Goal: Find contact information: Find contact information

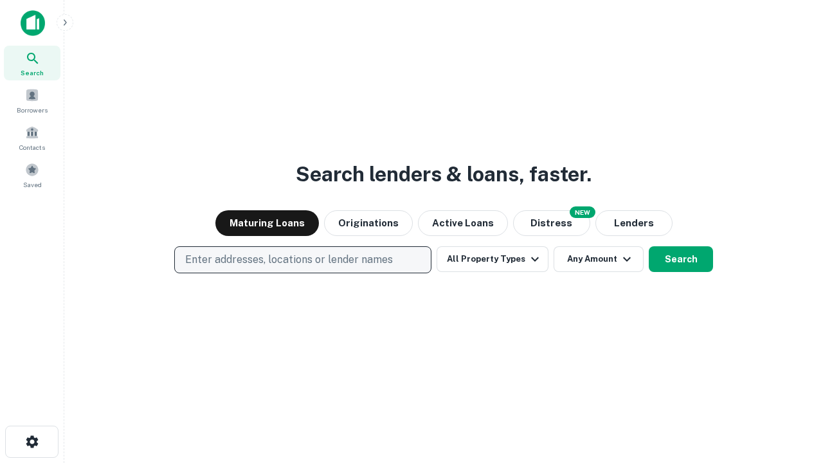
click at [302, 260] on p "Enter addresses, locations or lender names" at bounding box center [289, 259] width 208 height 15
type input "**********"
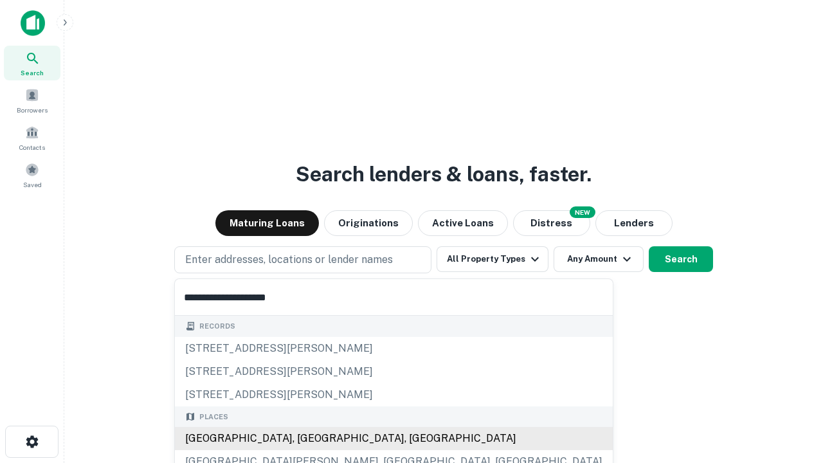
click at [308, 439] on div "[GEOGRAPHIC_DATA], [GEOGRAPHIC_DATA], [GEOGRAPHIC_DATA]" at bounding box center [394, 438] width 438 height 23
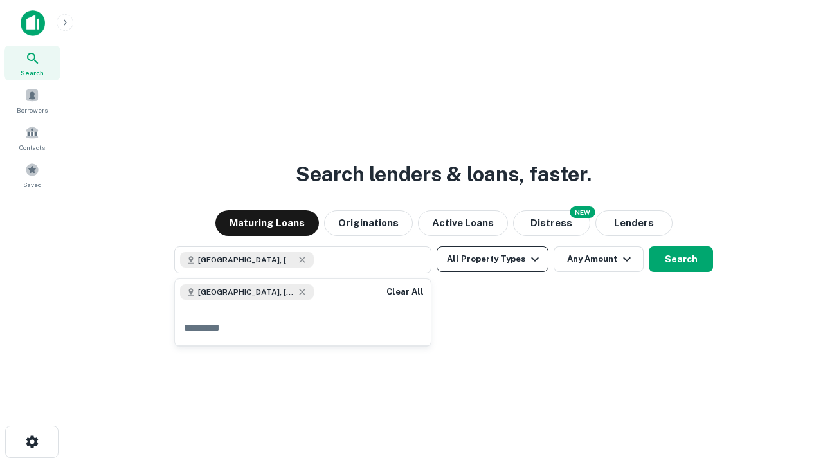
click at [493, 259] on button "All Property Types" at bounding box center [493, 259] width 112 height 26
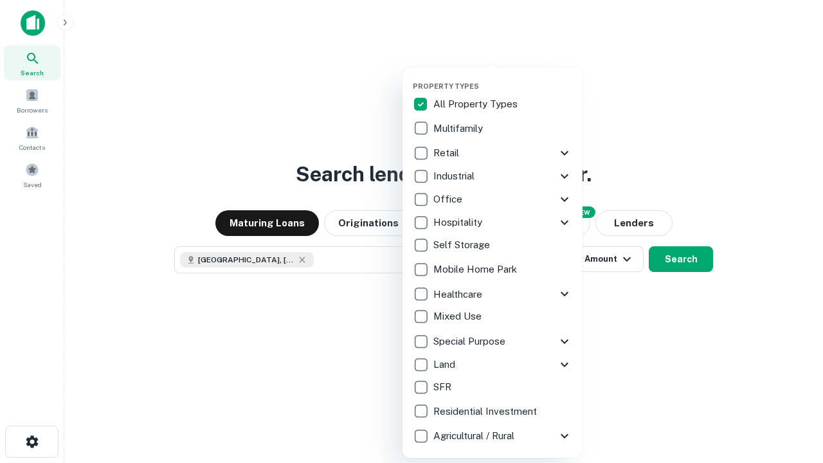
click at [503, 78] on button "button" at bounding box center [503, 78] width 180 height 1
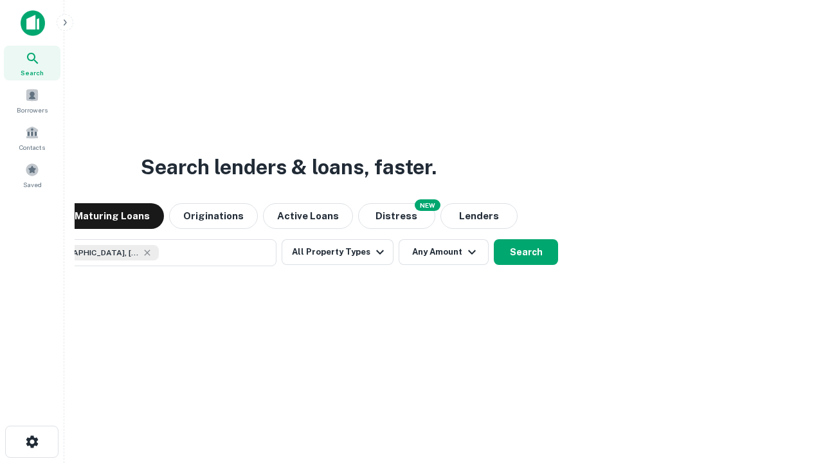
scroll to position [21, 0]
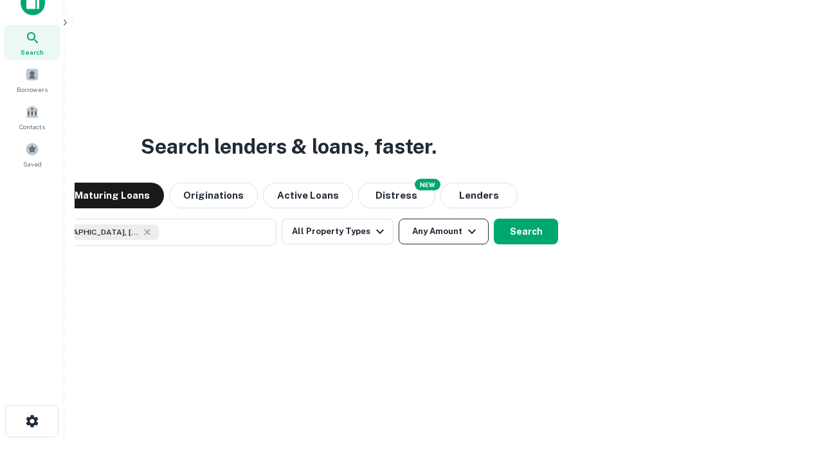
click at [399, 219] on button "Any Amount" at bounding box center [444, 232] width 90 height 26
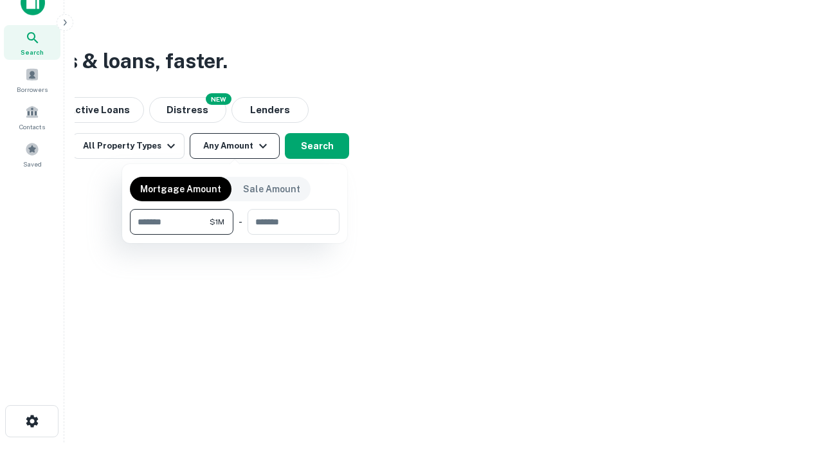
type input "*******"
click at [235, 235] on button "button" at bounding box center [235, 235] width 210 height 1
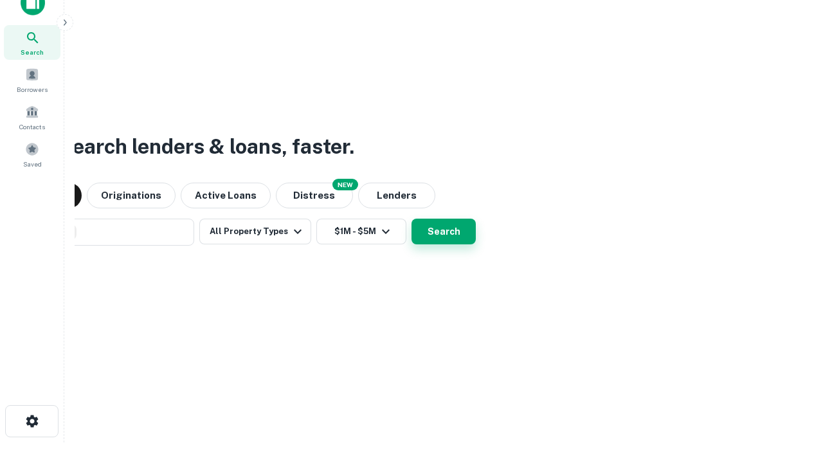
click at [412, 219] on button "Search" at bounding box center [444, 232] width 64 height 26
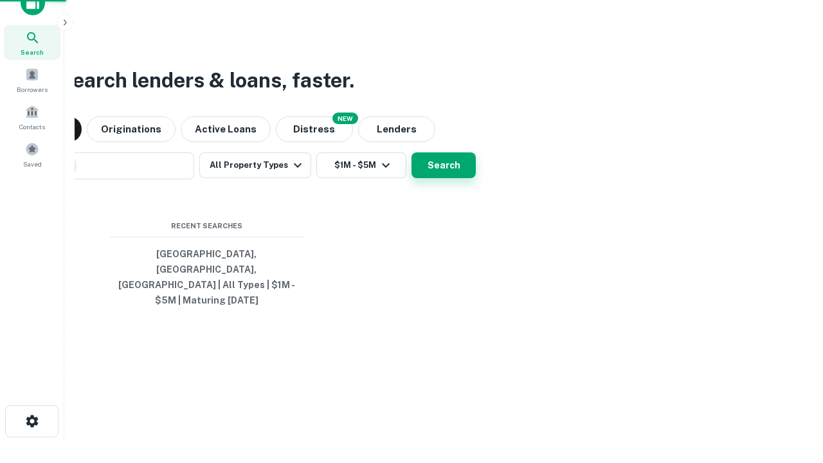
scroll to position [42, 364]
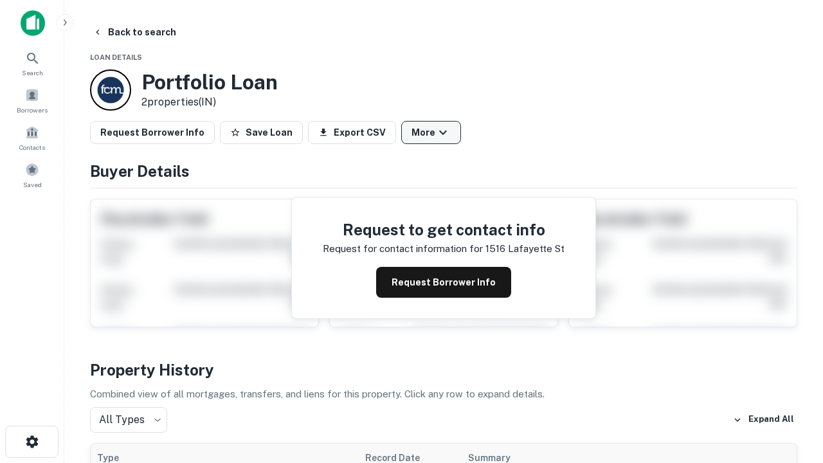
click at [431, 133] on button "More" at bounding box center [431, 132] width 60 height 23
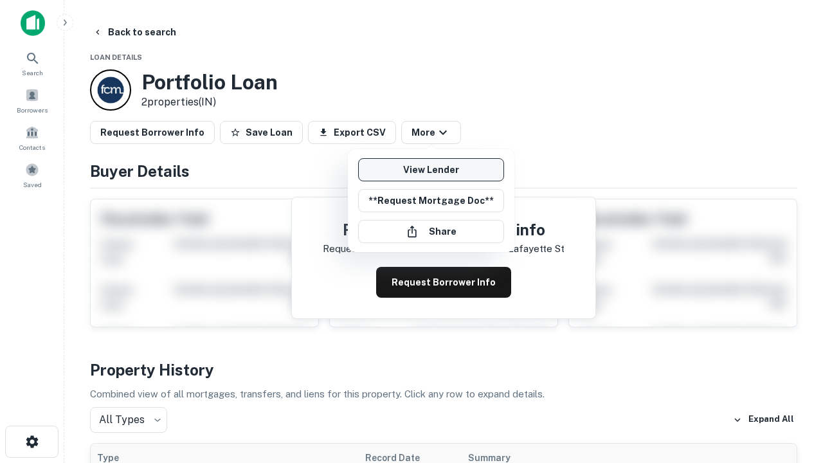
click at [431, 170] on link "View Lender" at bounding box center [431, 169] width 146 height 23
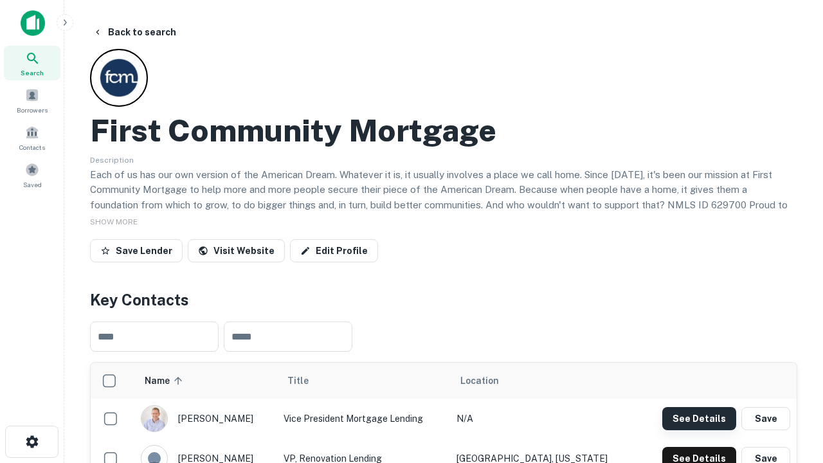
click at [699, 418] on button "See Details" at bounding box center [700, 418] width 74 height 23
click at [32, 442] on icon "button" at bounding box center [31, 441] width 15 height 15
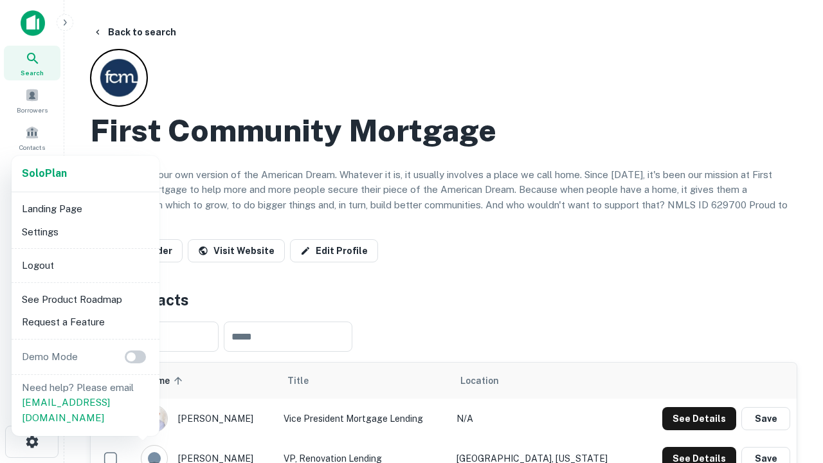
click at [85, 265] on li "Logout" at bounding box center [86, 265] width 138 height 23
